Goal: Check status: Check status

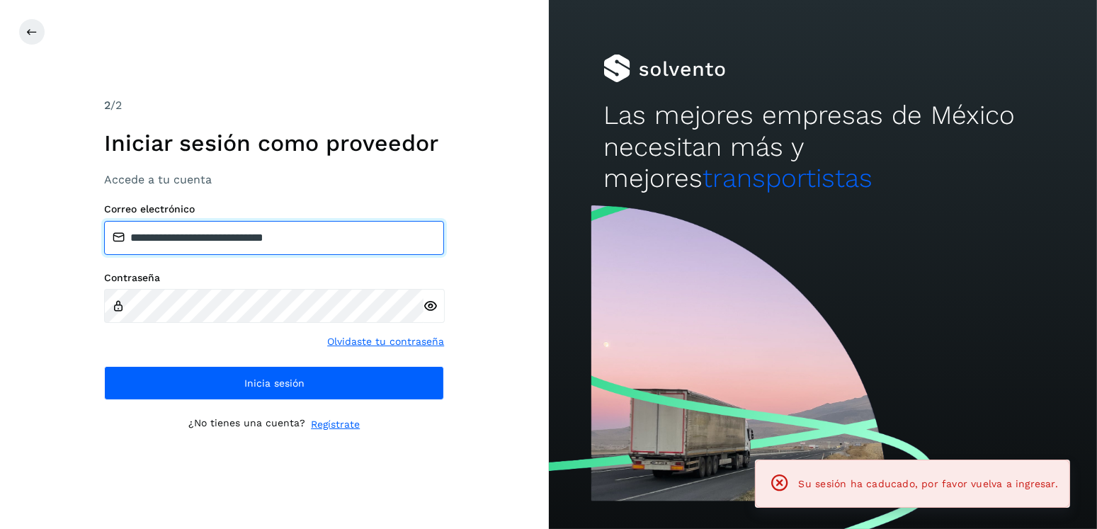
drag, startPoint x: 312, startPoint y: 242, endPoint x: 303, endPoint y: 239, distance: 9.6
click at [206, 241] on input "**********" at bounding box center [274, 238] width 340 height 34
drag, startPoint x: 329, startPoint y: 239, endPoint x: 202, endPoint y: 239, distance: 127.4
click at [202, 239] on input "**********" at bounding box center [274, 238] width 340 height 34
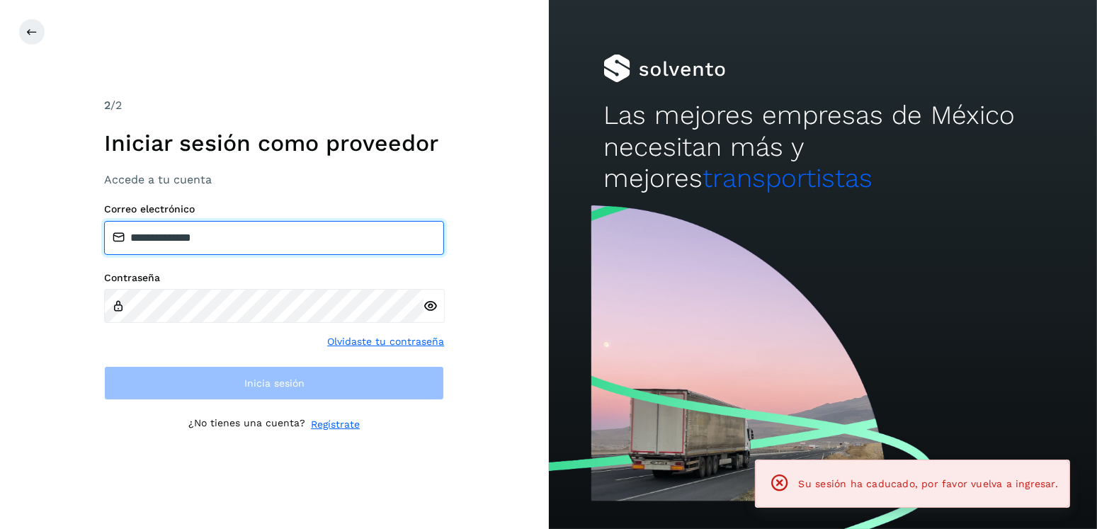
type input "**********"
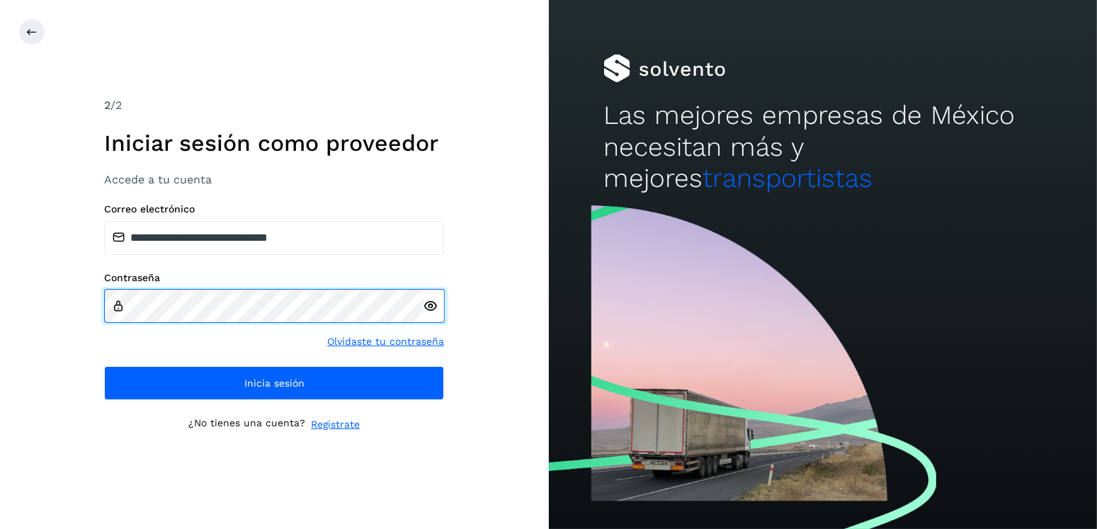
click at [77, 311] on div "**********" at bounding box center [274, 264] width 549 height 529
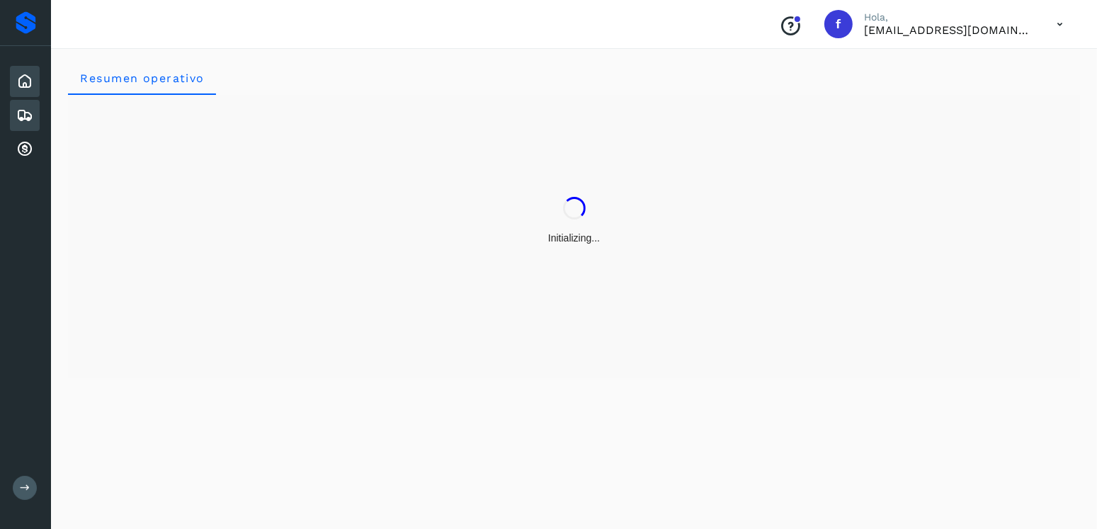
click at [14, 109] on div "Embarques" at bounding box center [25, 115] width 30 height 31
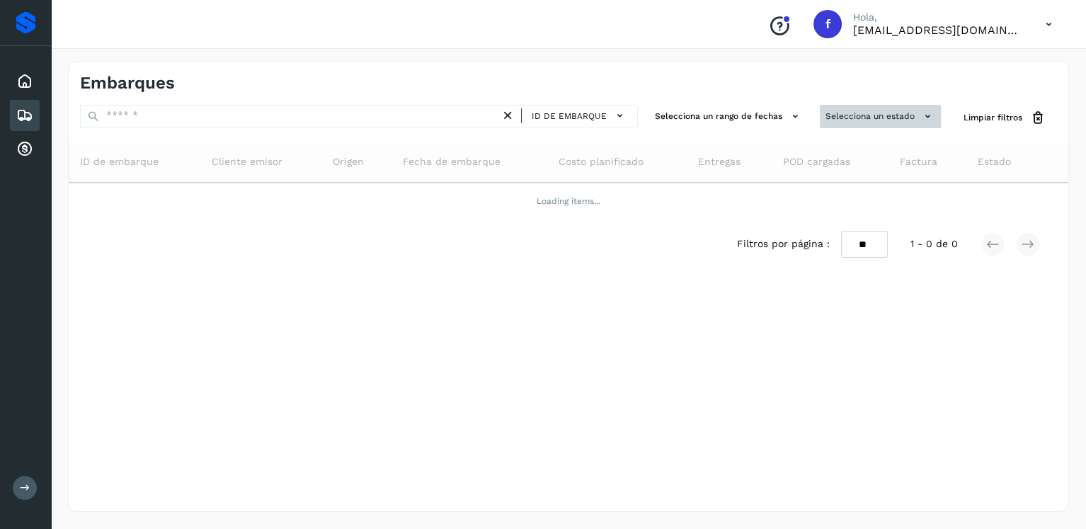
click at [856, 105] on button "Selecciona un estado" at bounding box center [880, 116] width 121 height 23
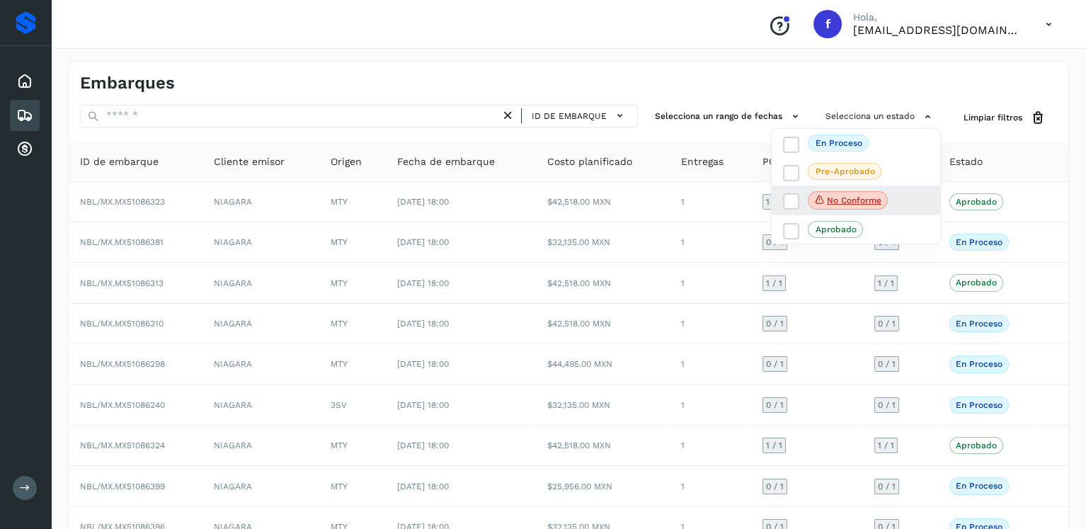
click at [779, 202] on div "No conforme" at bounding box center [856, 200] width 168 height 30
click at [783, 200] on span at bounding box center [791, 201] width 16 height 16
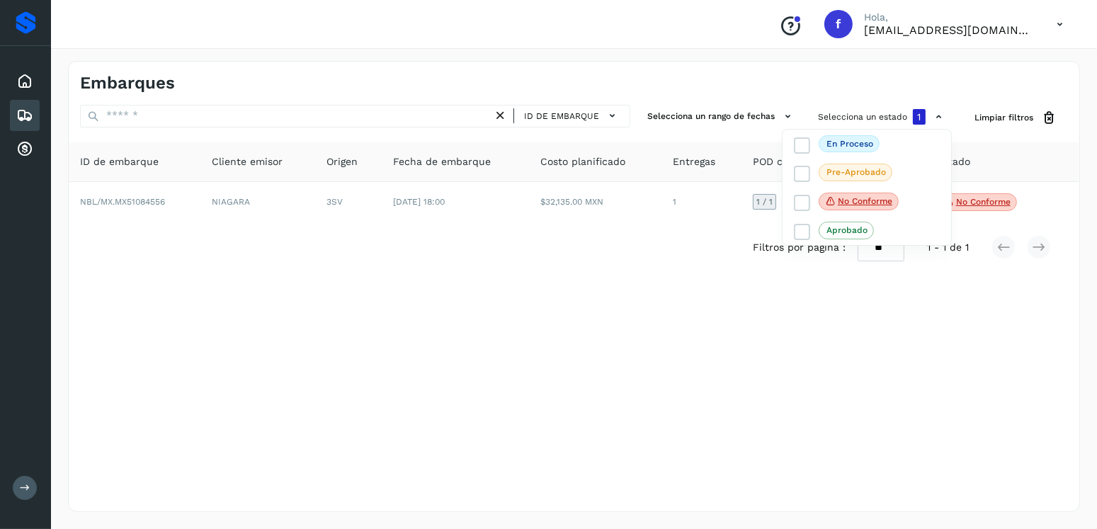
click at [503, 356] on div at bounding box center [548, 264] width 1097 height 529
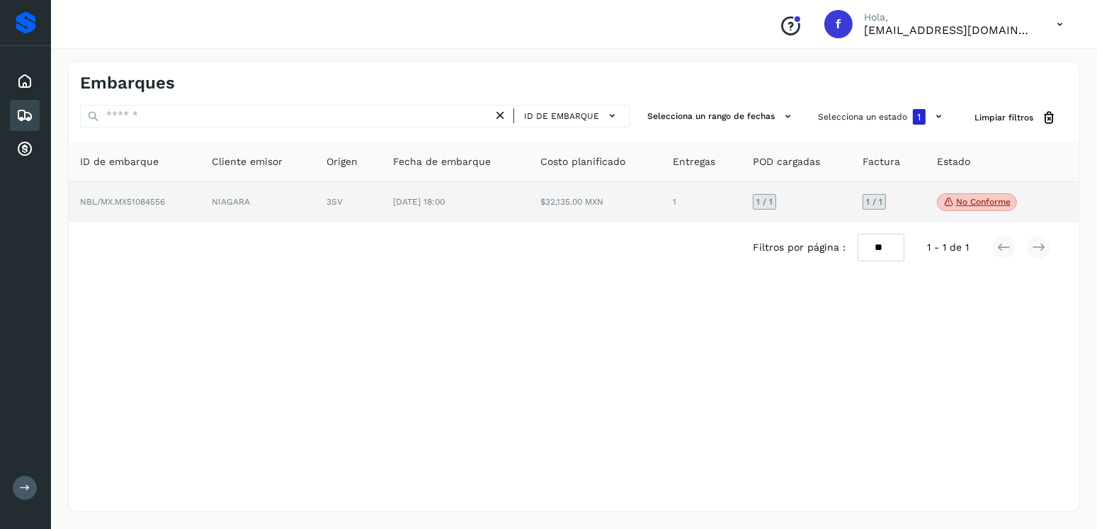
click at [973, 203] on p "No conforme" at bounding box center [983, 202] width 55 height 10
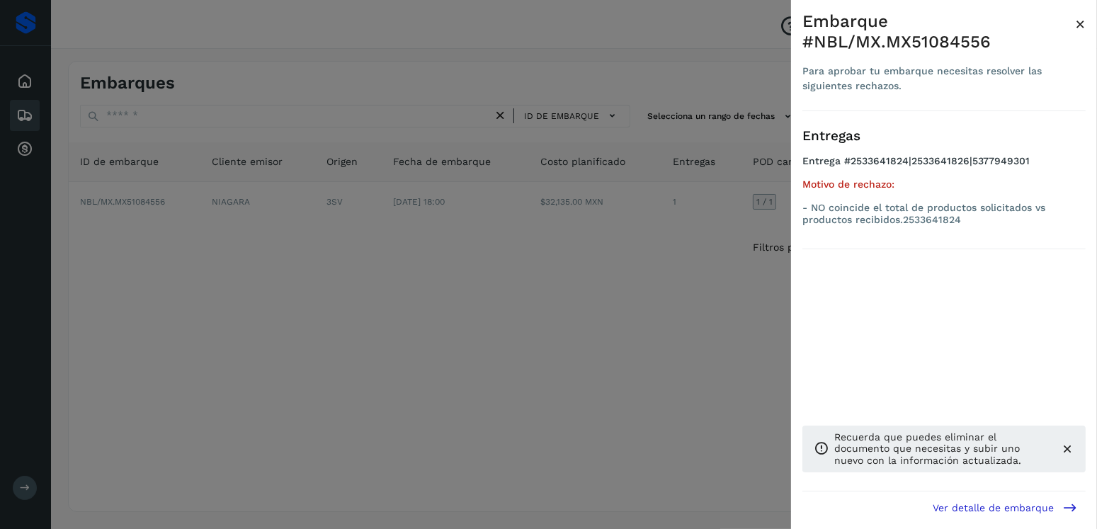
click at [469, 252] on div at bounding box center [548, 264] width 1097 height 529
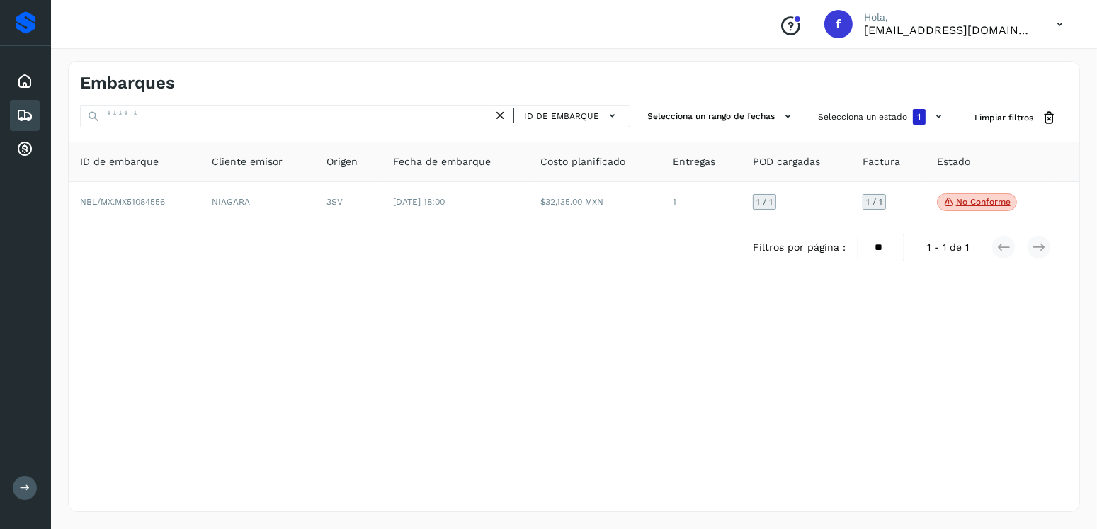
click at [648, 195] on td "$32,135.00 MXN" at bounding box center [595, 202] width 132 height 41
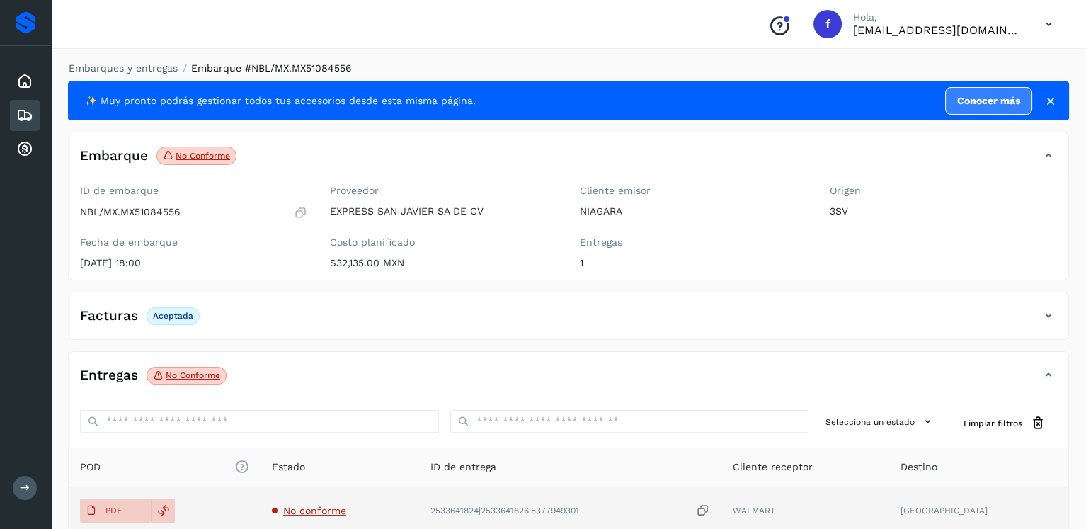
scroll to position [142, 0]
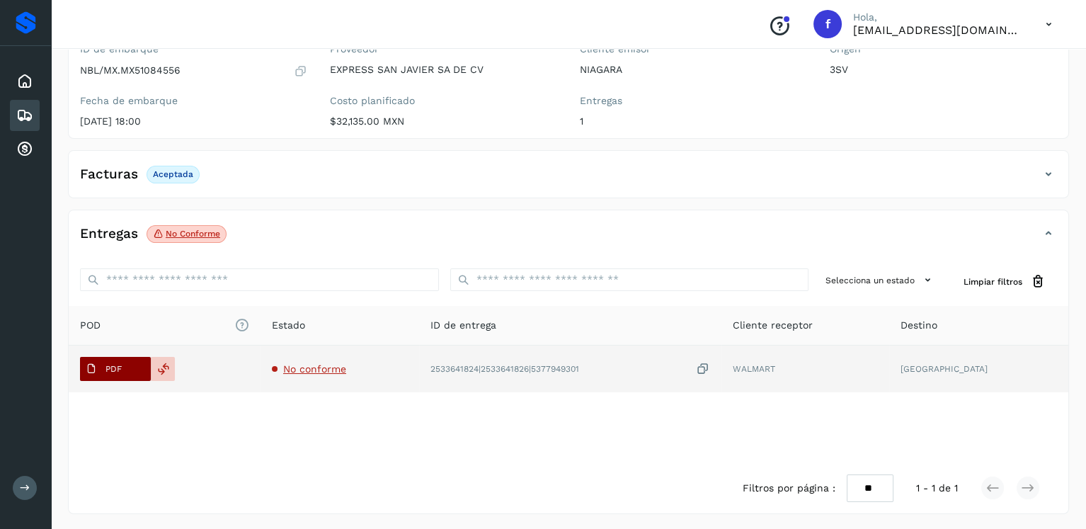
click at [130, 368] on button "PDF" at bounding box center [115, 369] width 71 height 24
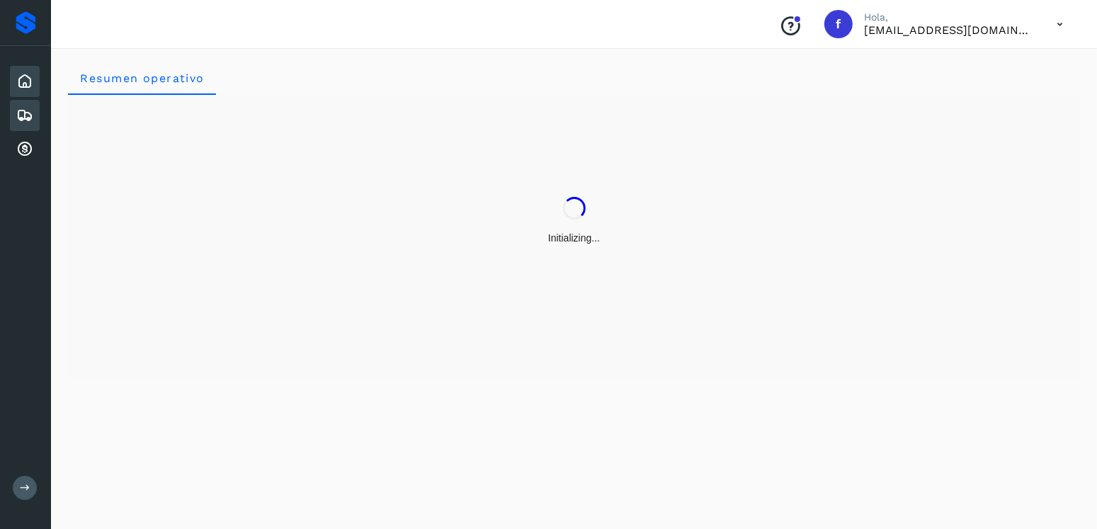
click at [38, 110] on div "Embarques" at bounding box center [25, 115] width 30 height 31
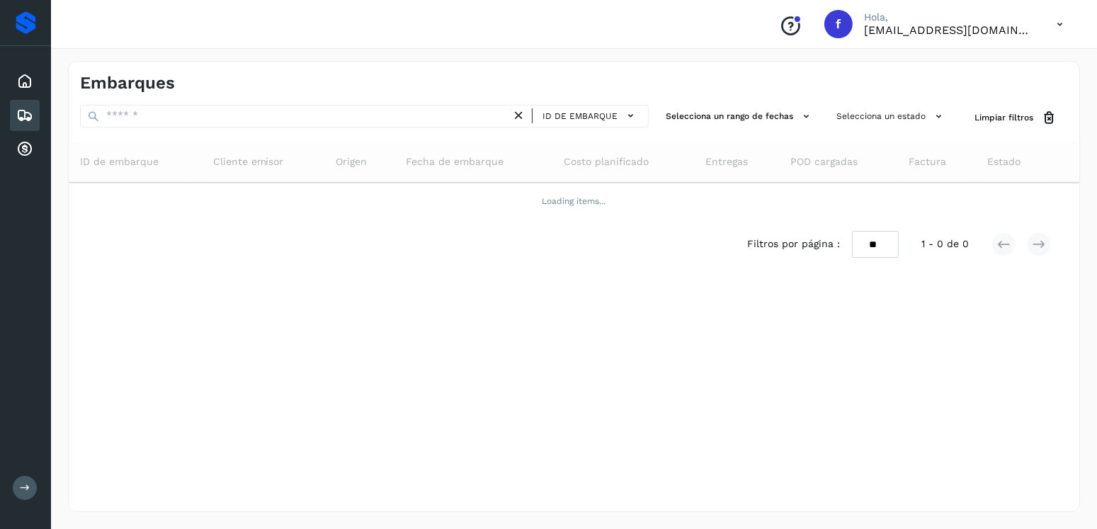
click at [848, 99] on div "Embarques ID de embarque Selecciona un rango de fechas Selecciona un estado Lim…" at bounding box center [574, 286] width 1012 height 451
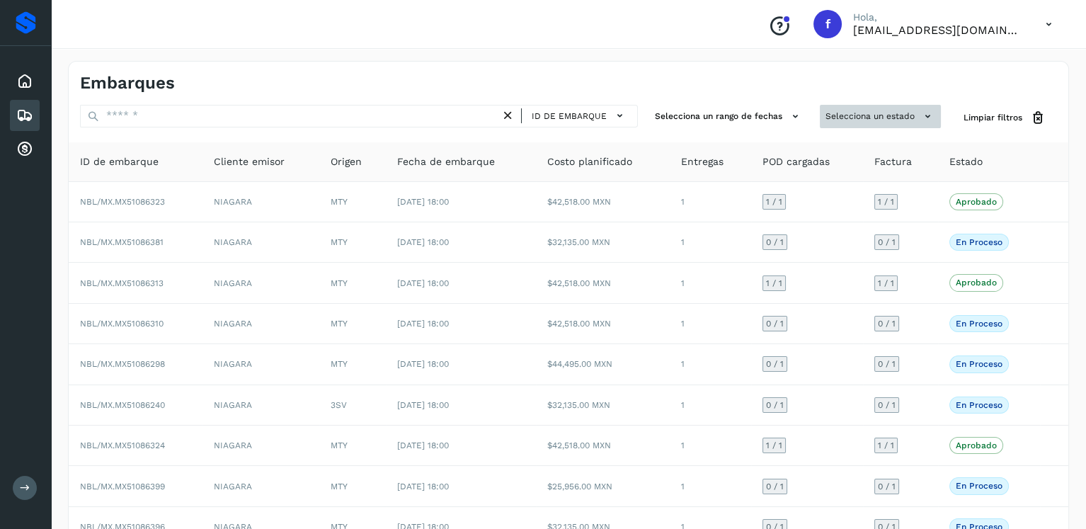
click at [857, 105] on button "Selecciona un estado" at bounding box center [880, 116] width 121 height 23
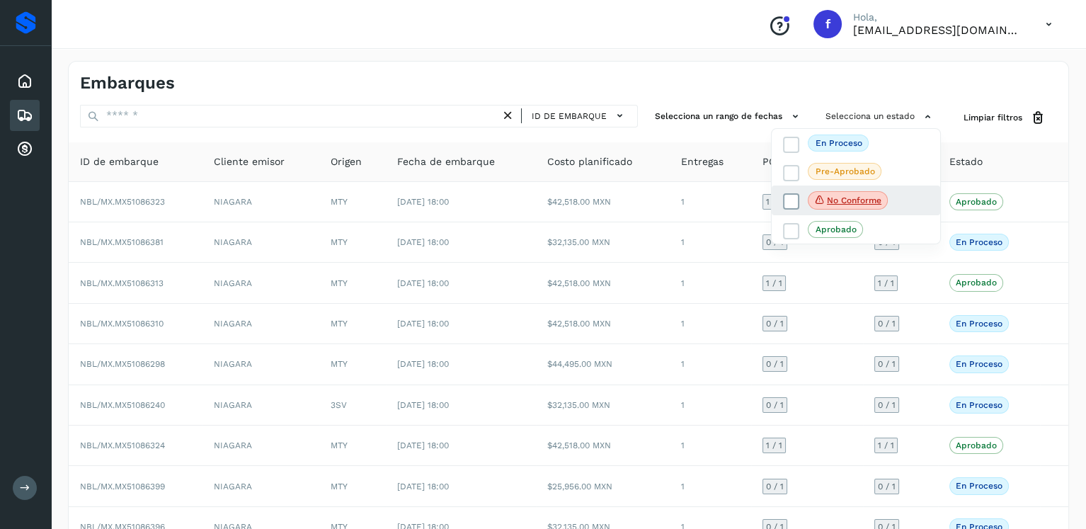
click at [785, 203] on icon at bounding box center [791, 202] width 14 height 14
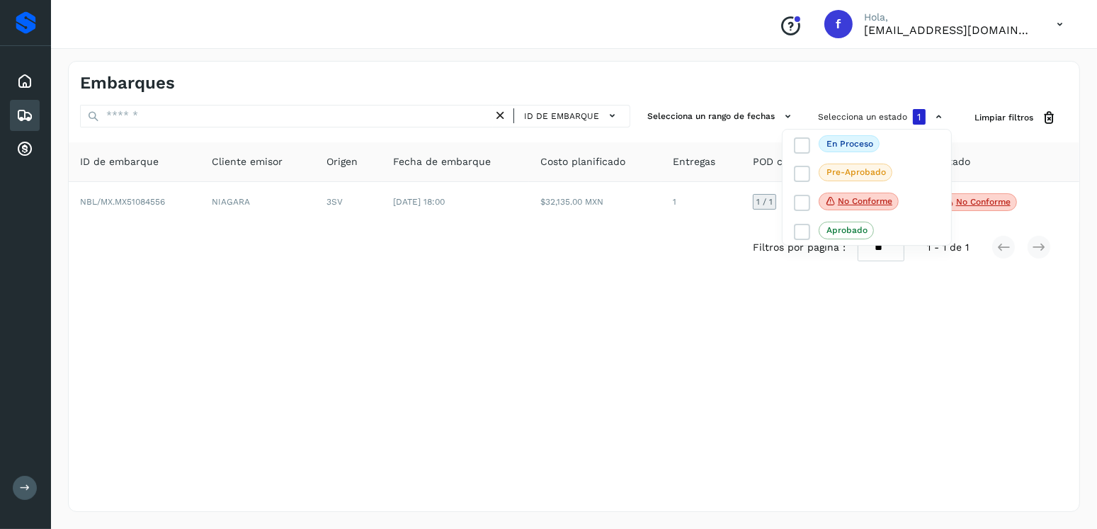
drag, startPoint x: 487, startPoint y: 292, endPoint x: 485, endPoint y: 281, distance: 10.8
click at [486, 292] on div at bounding box center [548, 264] width 1097 height 529
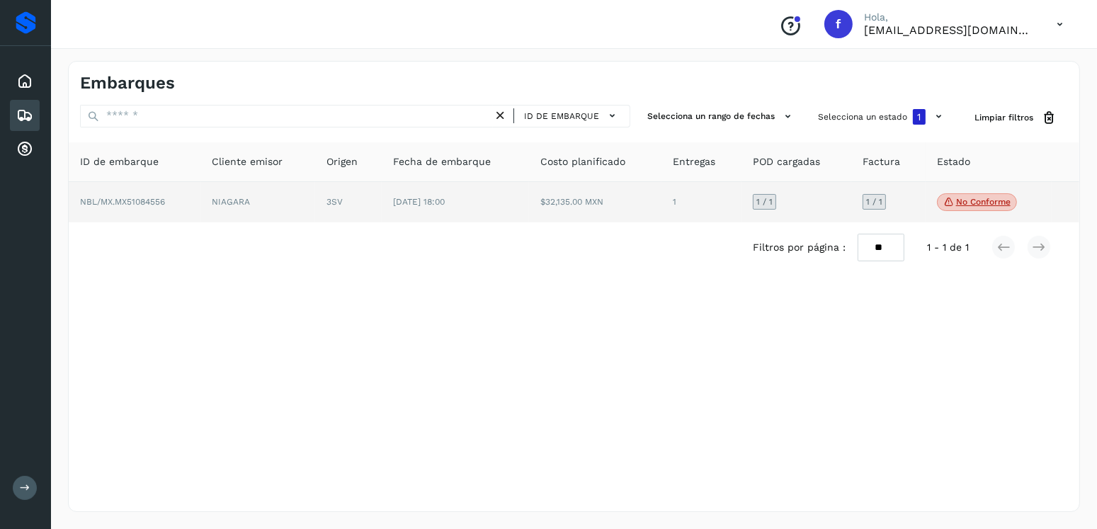
click at [365, 195] on td "3SV" at bounding box center [348, 202] width 66 height 41
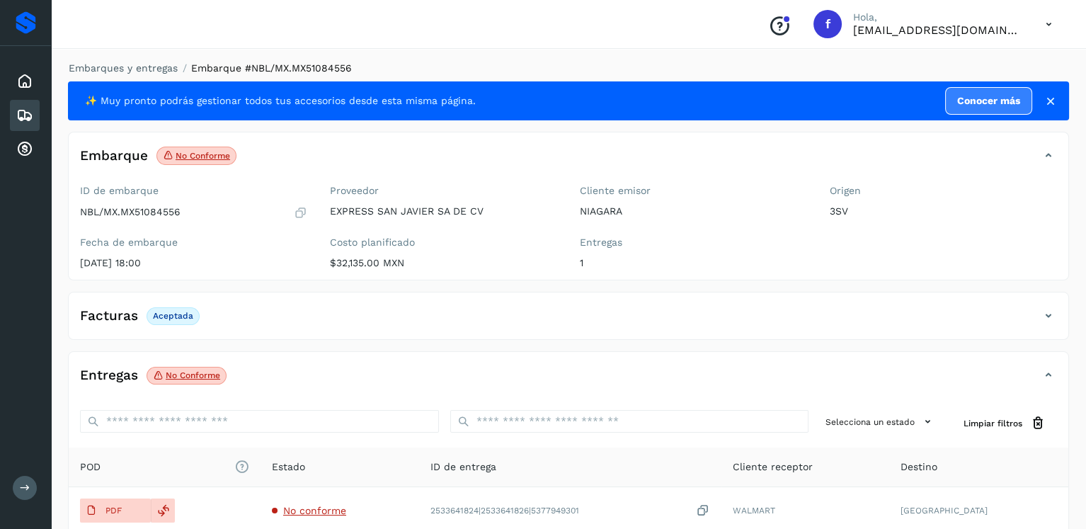
scroll to position [142, 0]
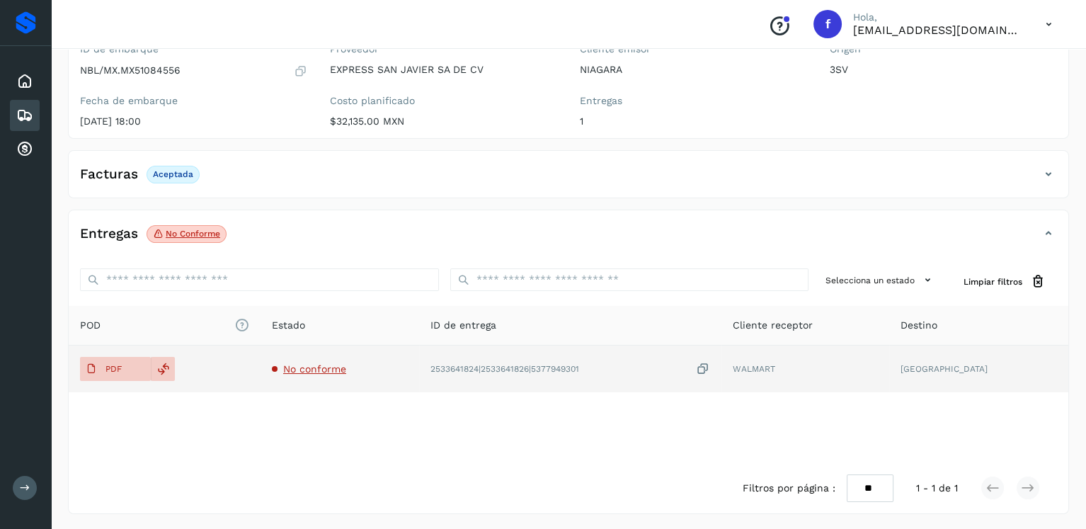
click at [344, 372] on span "No conforme" at bounding box center [314, 368] width 63 height 11
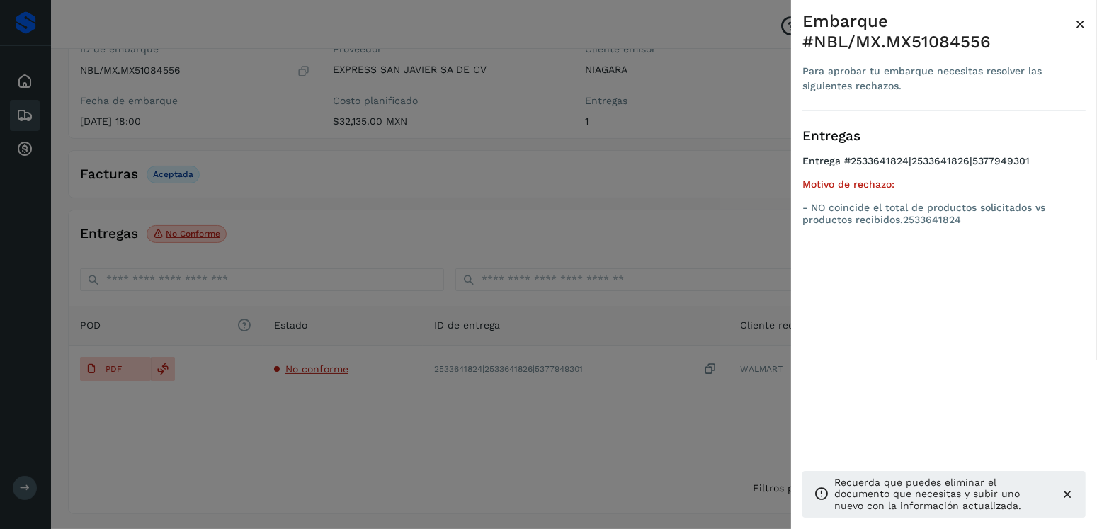
click at [368, 270] on div at bounding box center [548, 264] width 1097 height 529
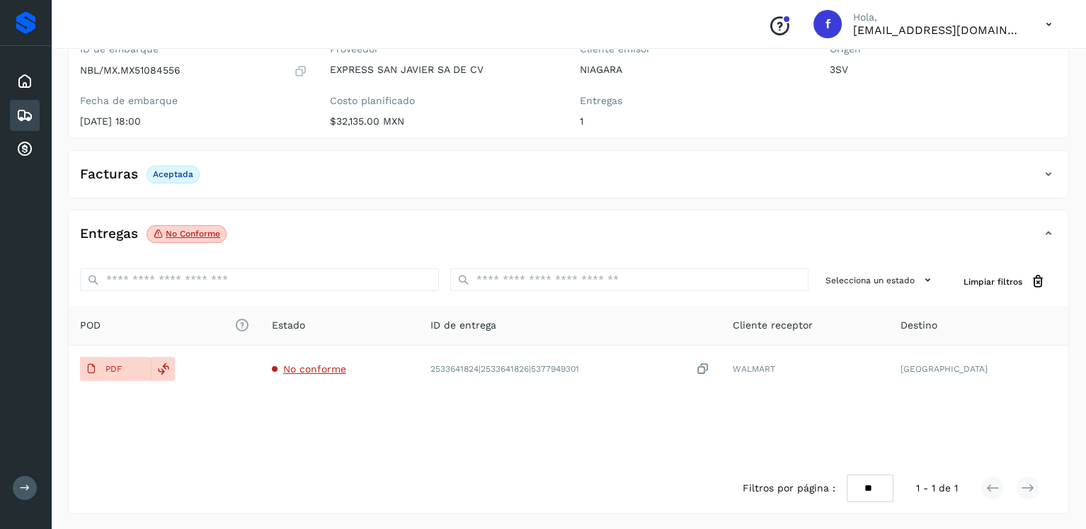
click at [12, 118] on div "Embarques" at bounding box center [25, 115] width 30 height 31
